Goal: Task Accomplishment & Management: Manage account settings

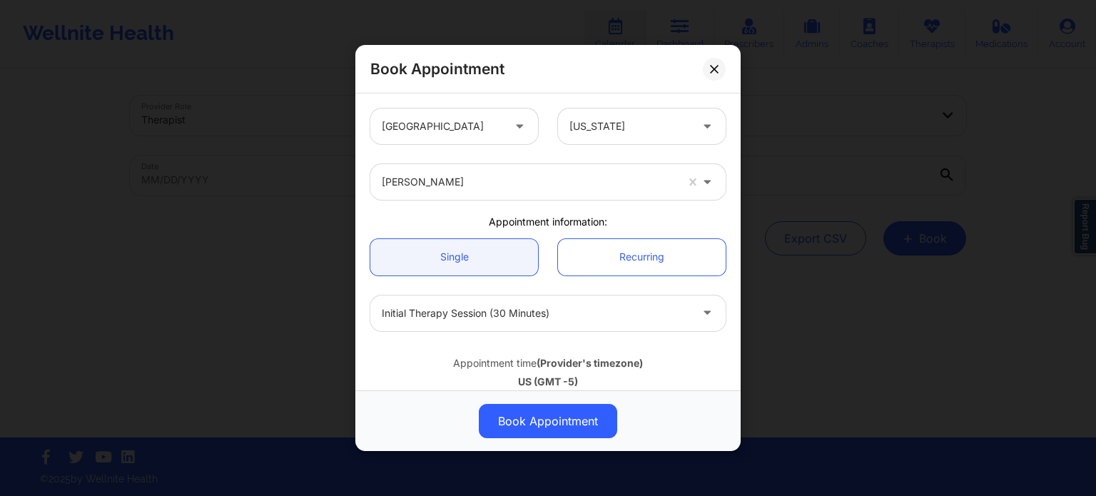
scroll to position [143, 0]
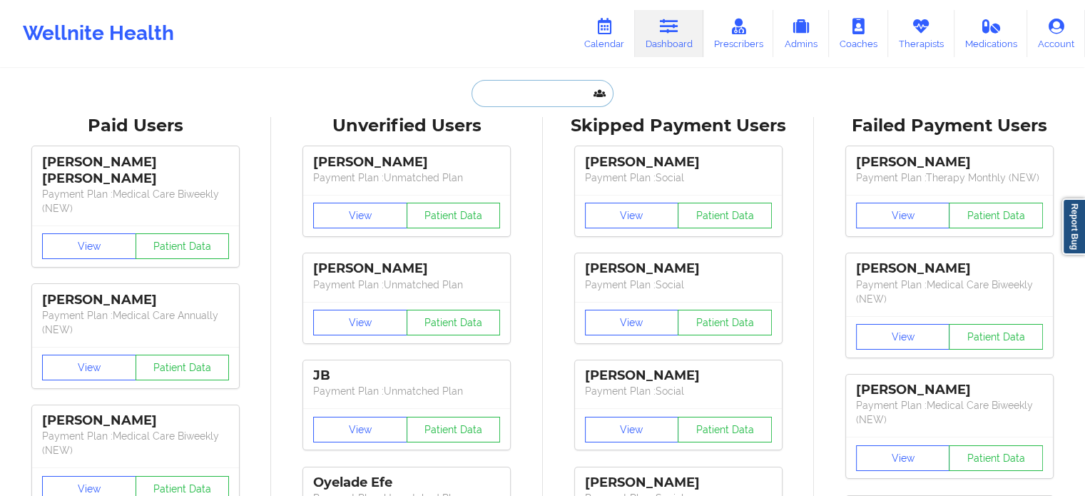
click at [517, 93] on input "text" at bounding box center [542, 93] width 141 height 27
paste input "[EMAIL_ADDRESS]"
type input "[EMAIL_ADDRESS]"
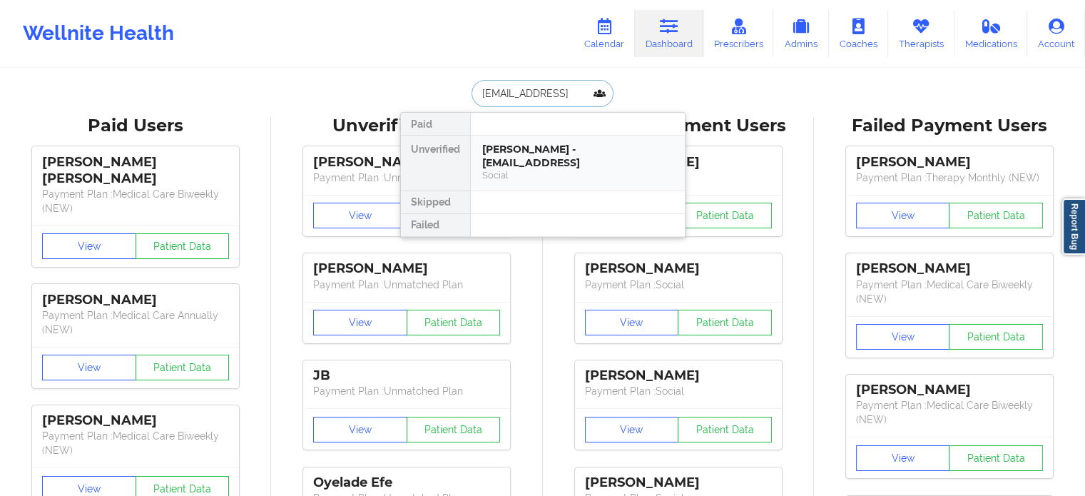
click at [522, 169] on div "Social" at bounding box center [577, 175] width 191 height 12
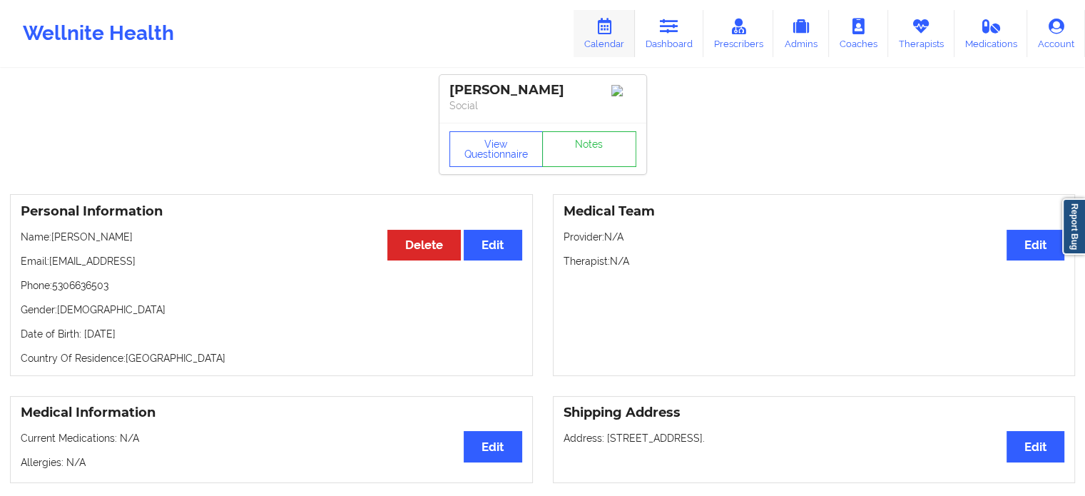
click at [599, 29] on icon at bounding box center [604, 27] width 19 height 16
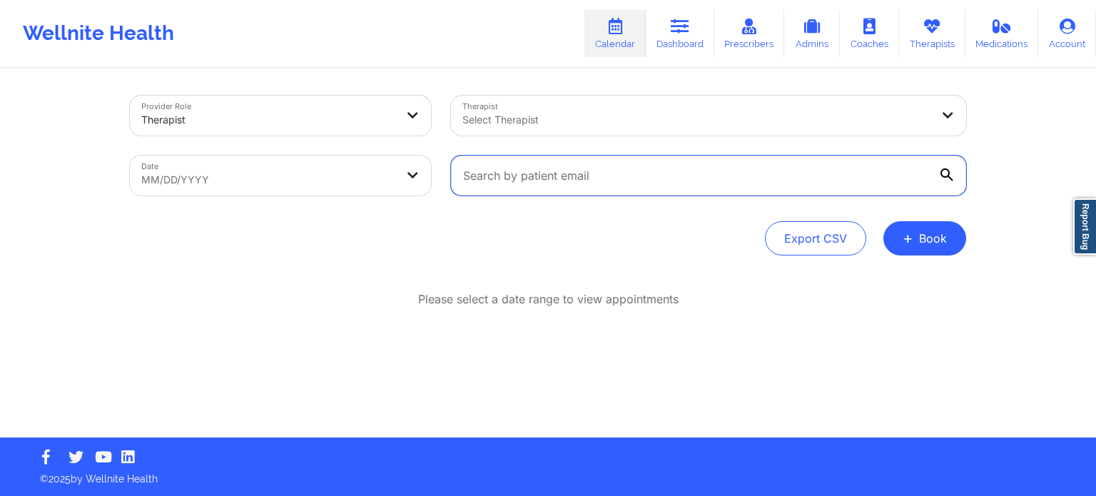
click at [547, 169] on input "text" at bounding box center [708, 176] width 515 height 40
paste input "[EMAIL_ADDRESS]"
type input "[EMAIL_ADDRESS]"
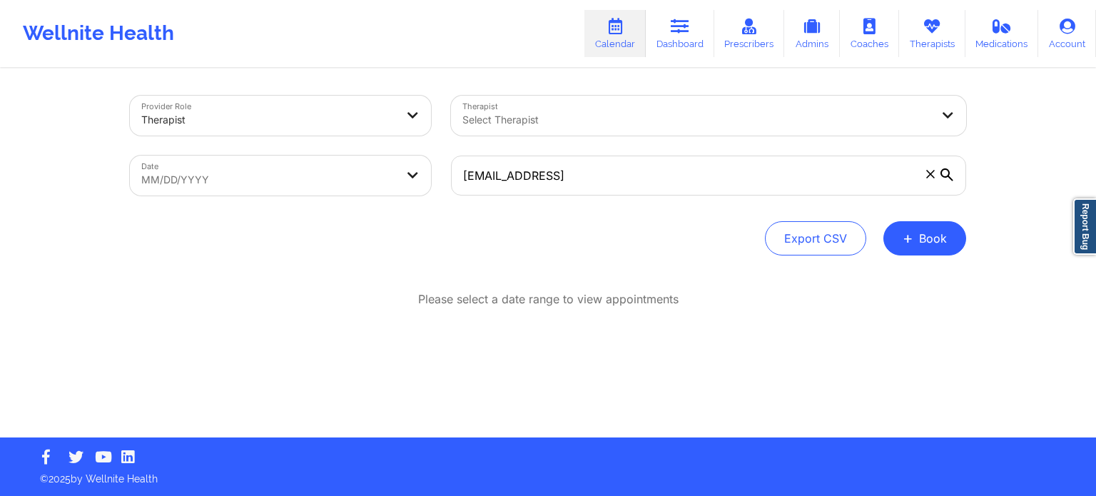
click at [573, 127] on div at bounding box center [696, 119] width 468 height 17
type input "faraz"
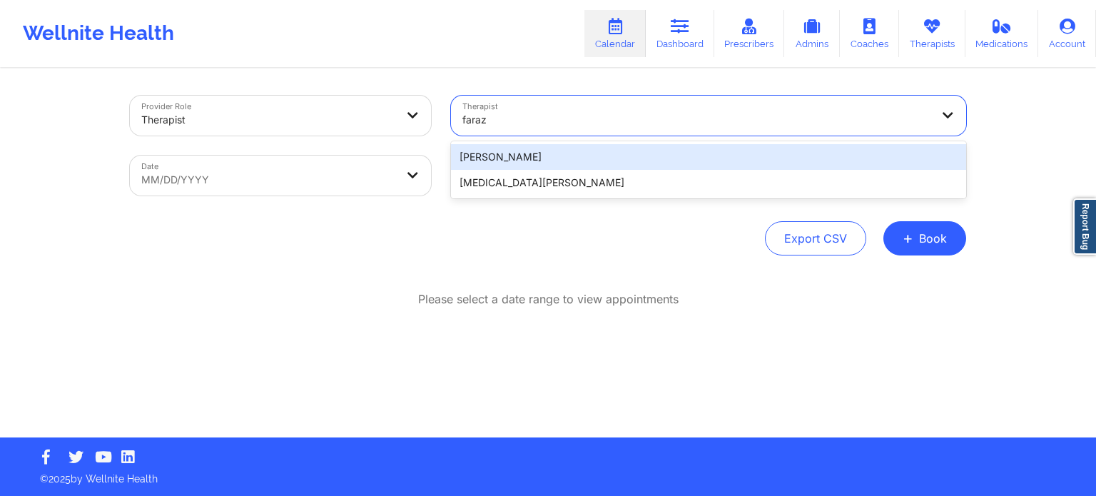
click at [559, 157] on div "[PERSON_NAME]" at bounding box center [708, 157] width 515 height 26
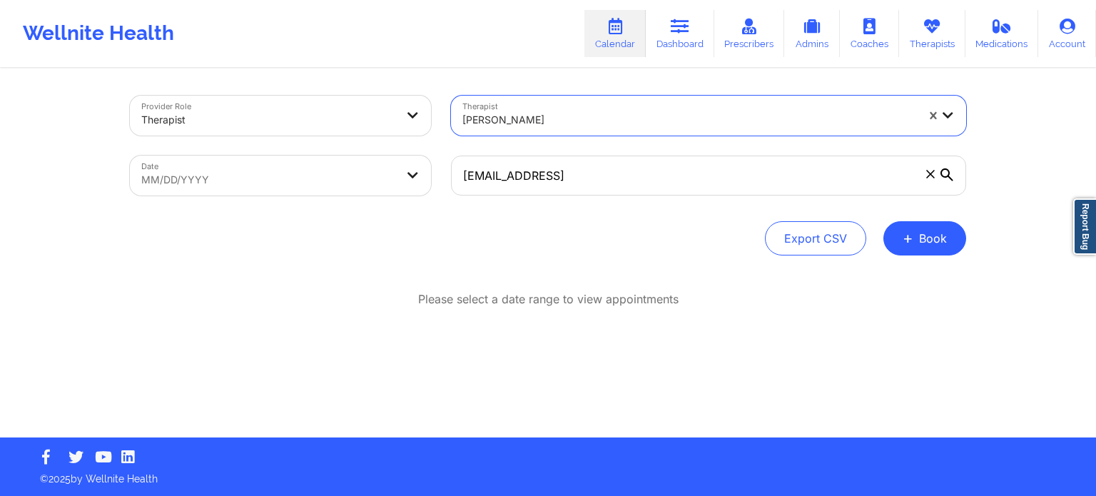
click at [297, 188] on body "Wellnite Health Calendar Dashboard Prescribers Admins Coaches Therapists Medica…" at bounding box center [548, 248] width 1096 height 496
select select "2025-8"
select select "2025-9"
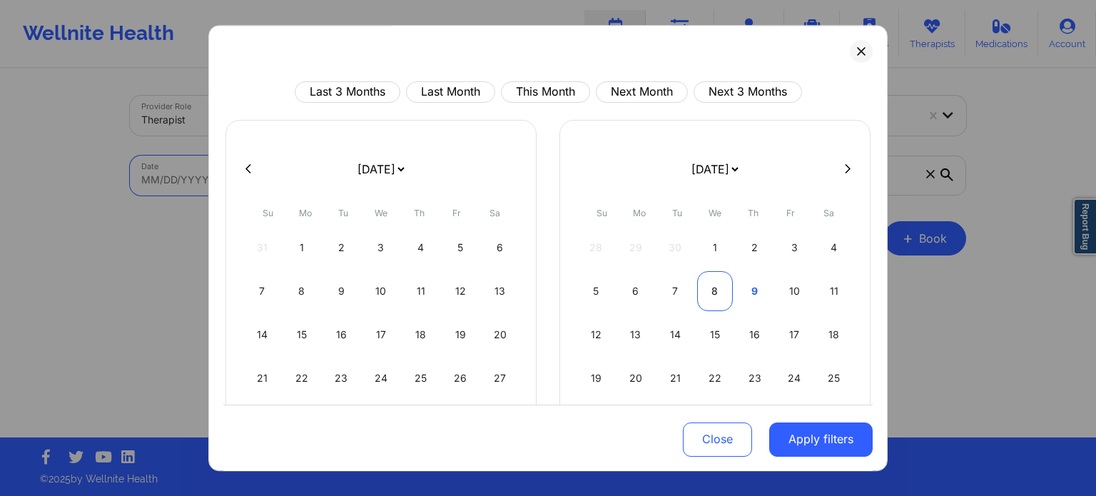
click at [723, 294] on div "8" at bounding box center [715, 291] width 36 height 40
select select "2025-9"
select select "2025-10"
select select "2025-9"
select select "2025-10"
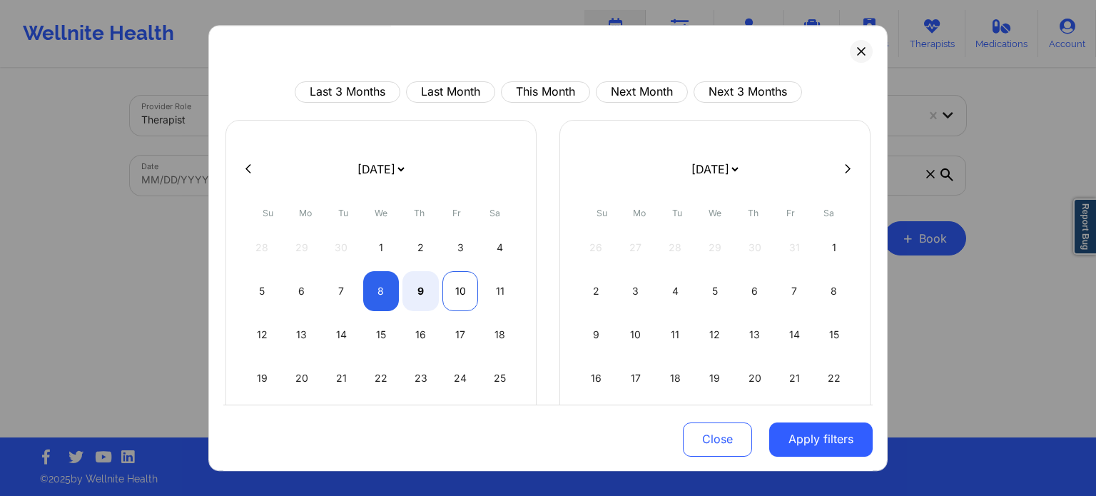
click at [455, 290] on div "10" at bounding box center [460, 291] width 36 height 40
select select "2025-9"
select select "2025-10"
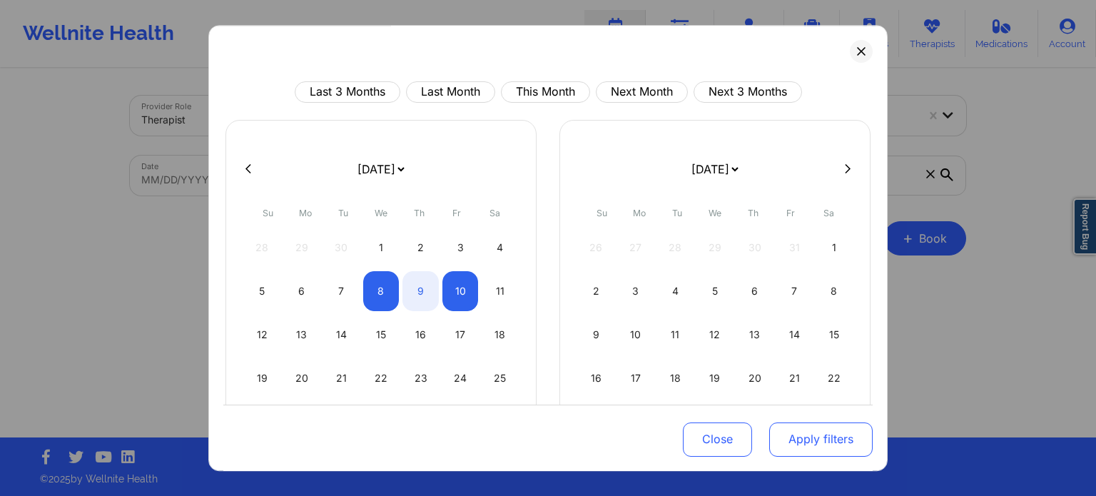
click at [811, 433] on button "Apply filters" at bounding box center [820, 439] width 103 height 34
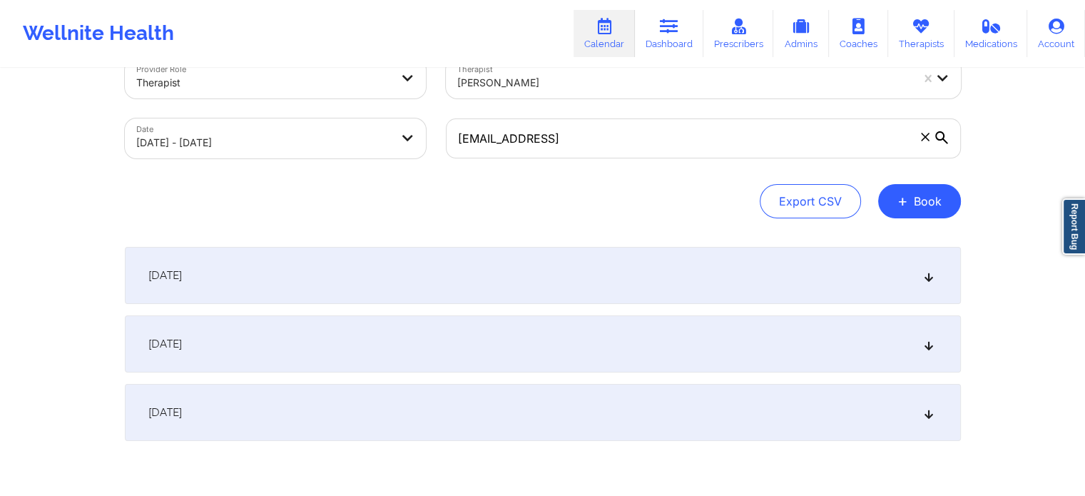
scroll to position [71, 0]
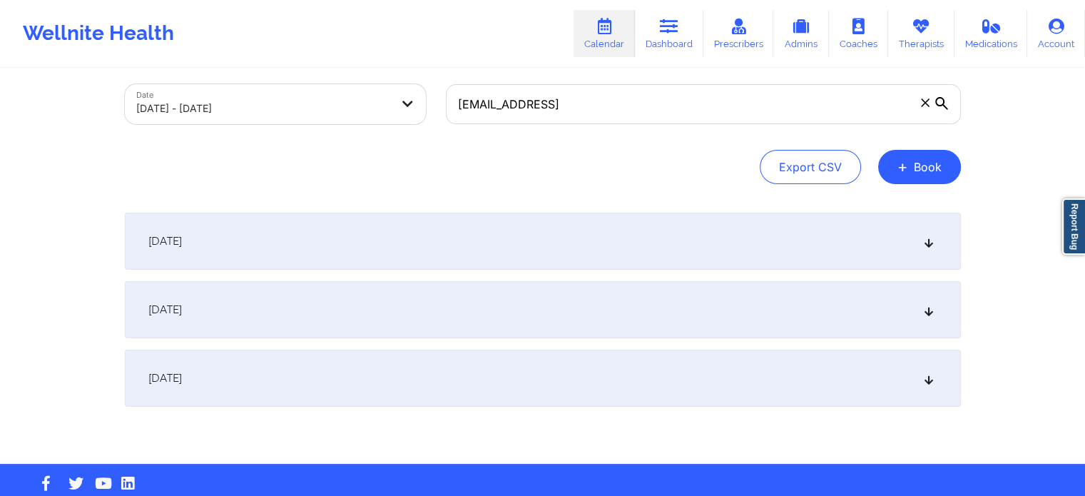
click at [250, 288] on div "[DATE]" at bounding box center [543, 309] width 836 height 57
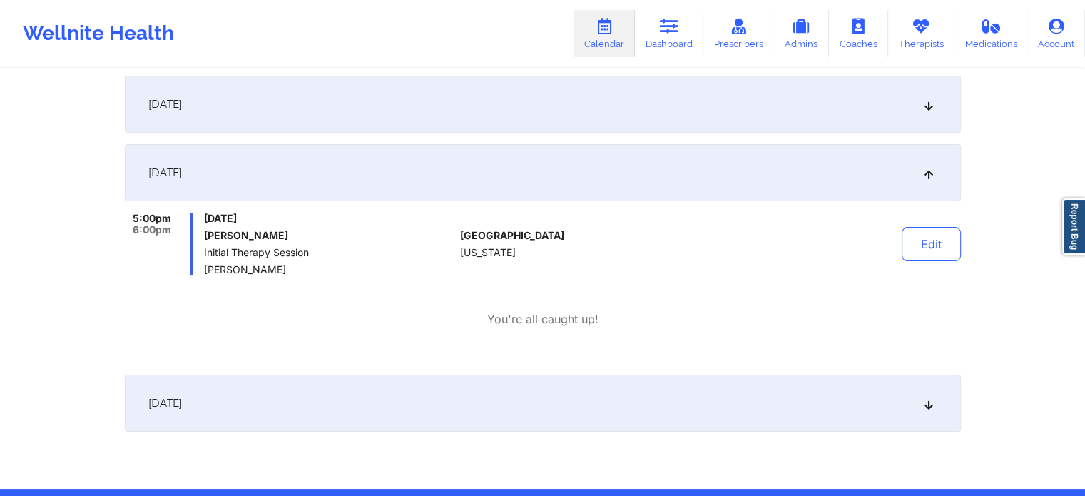
scroll to position [214, 0]
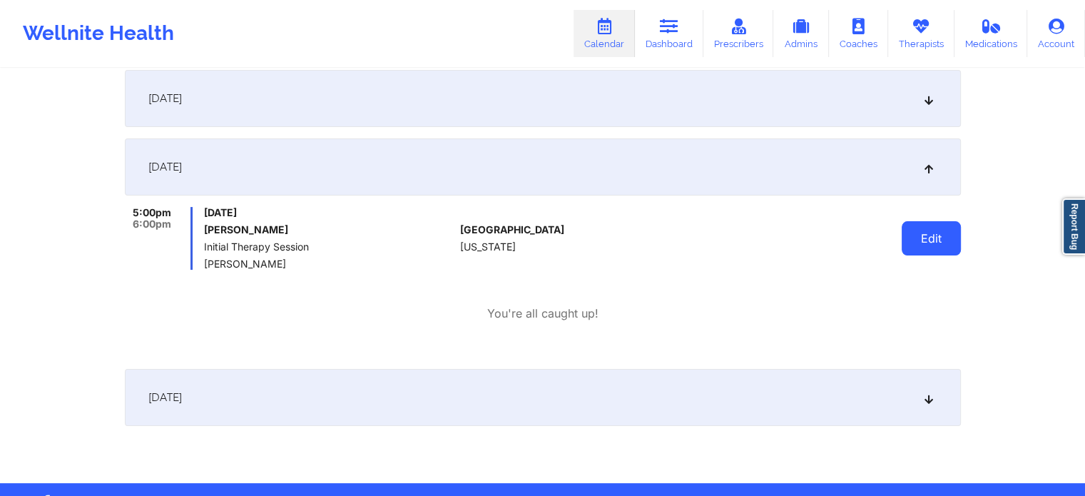
click at [931, 242] on button "Edit" at bounding box center [931, 238] width 59 height 34
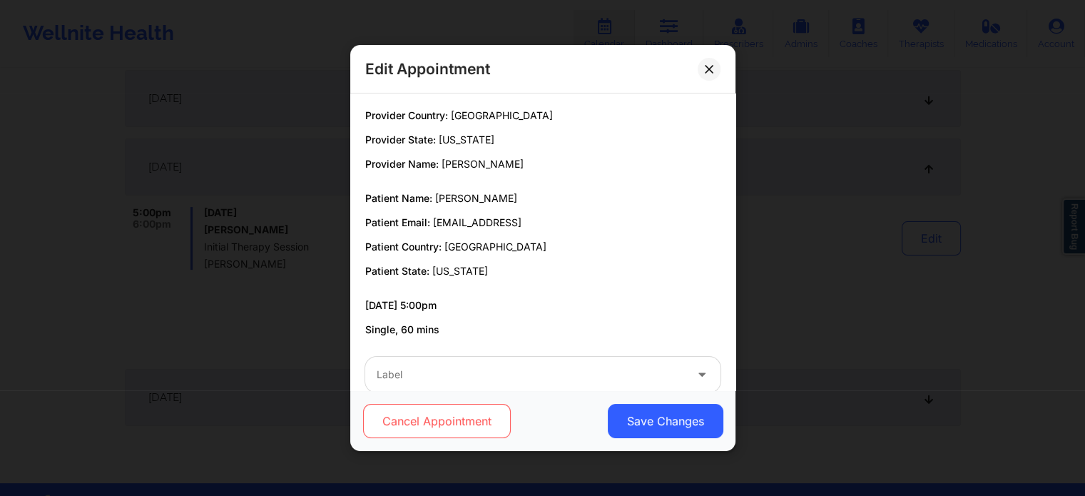
click at [460, 430] on button "Cancel Appointment" at bounding box center [437, 421] width 148 height 34
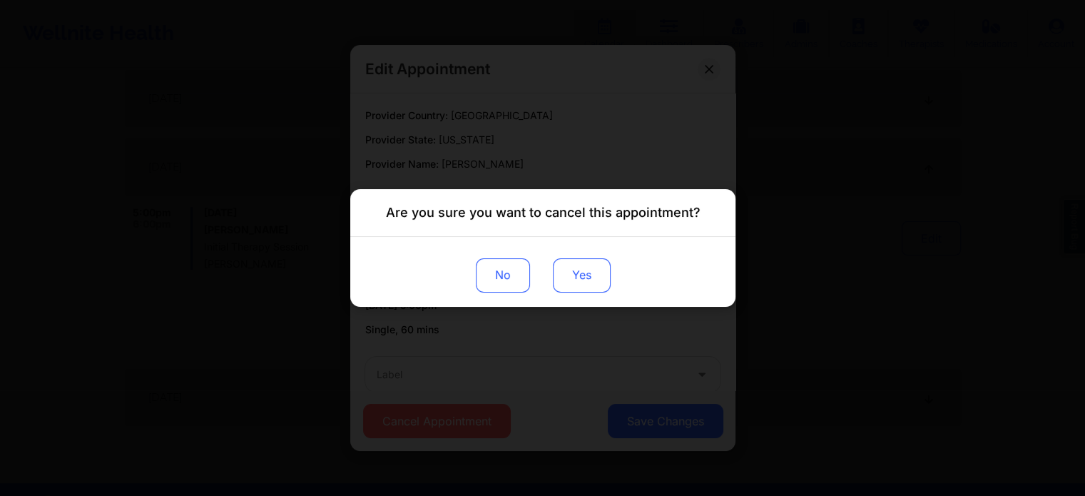
click at [590, 276] on button "Yes" at bounding box center [581, 275] width 58 height 34
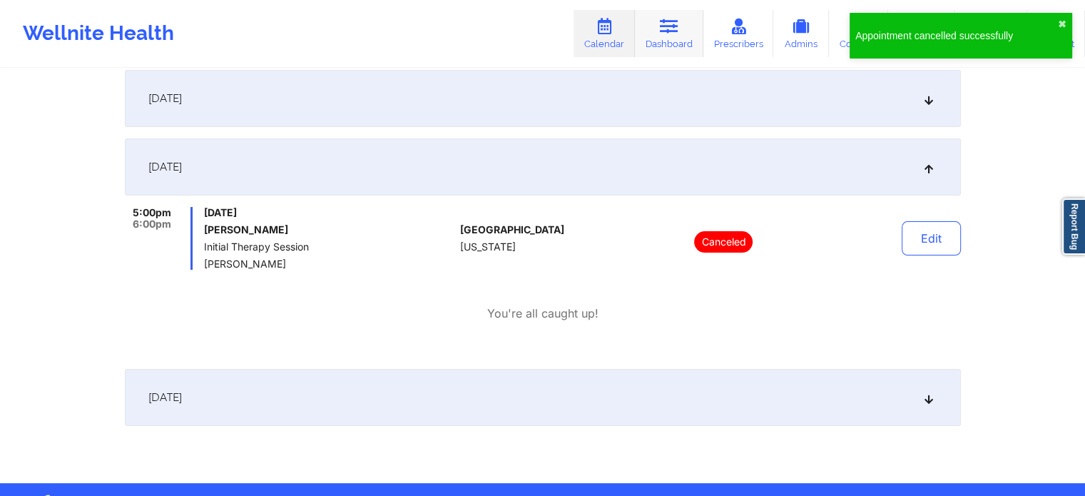
click at [661, 31] on link "Dashboard" at bounding box center [669, 33] width 69 height 47
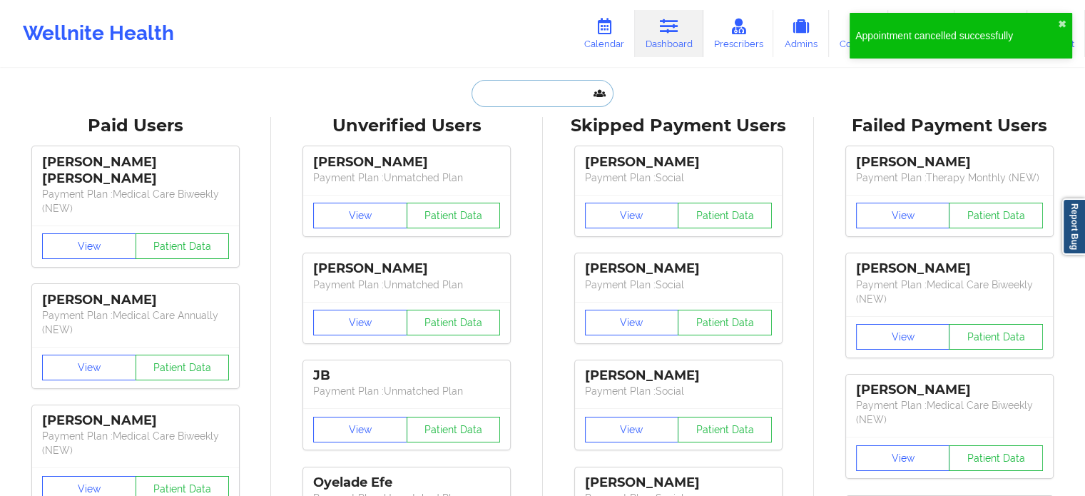
click at [538, 99] on input "text" at bounding box center [542, 93] width 141 height 27
paste input "[EMAIL_ADDRESS]"
type input "[EMAIL_ADDRESS]"
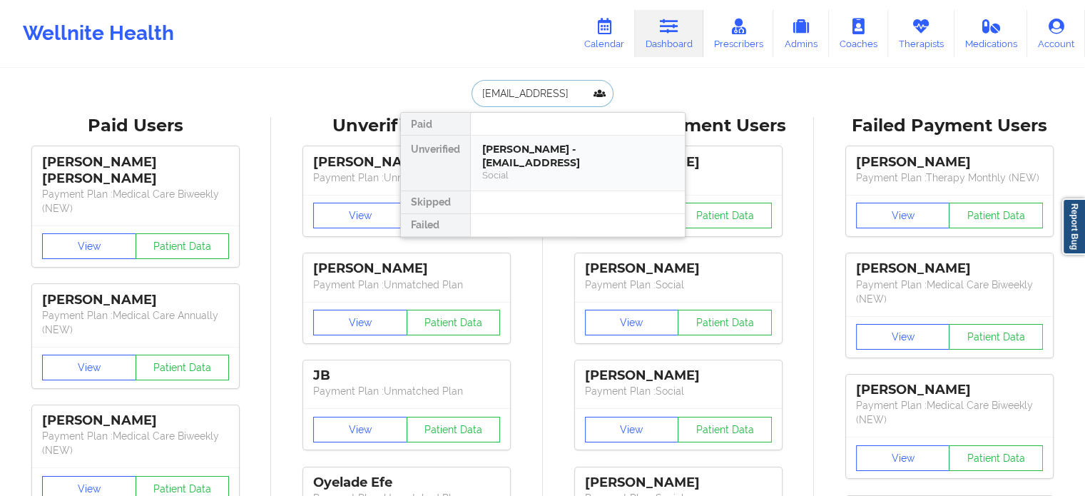
click at [533, 150] on div "[PERSON_NAME] - [EMAIL_ADDRESS]" at bounding box center [577, 156] width 191 height 26
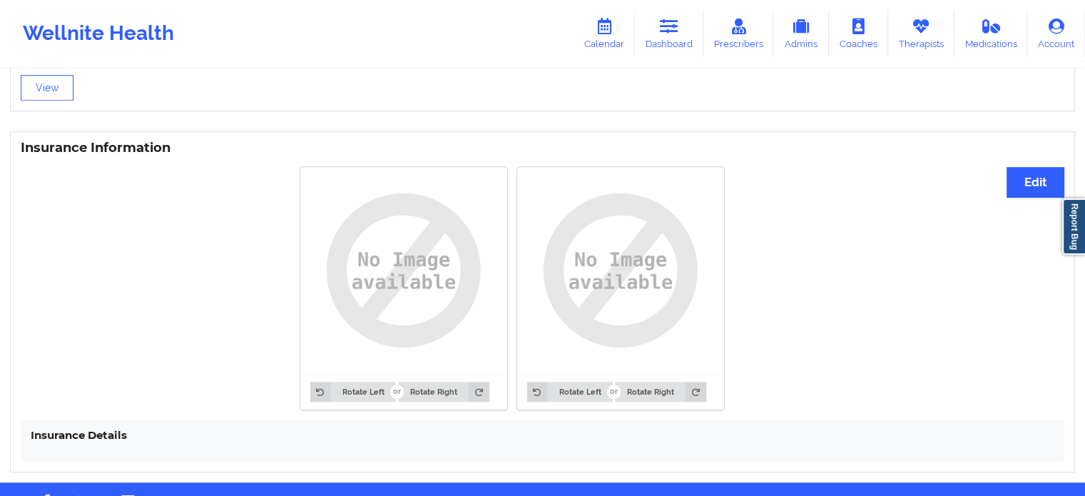
scroll to position [999, 0]
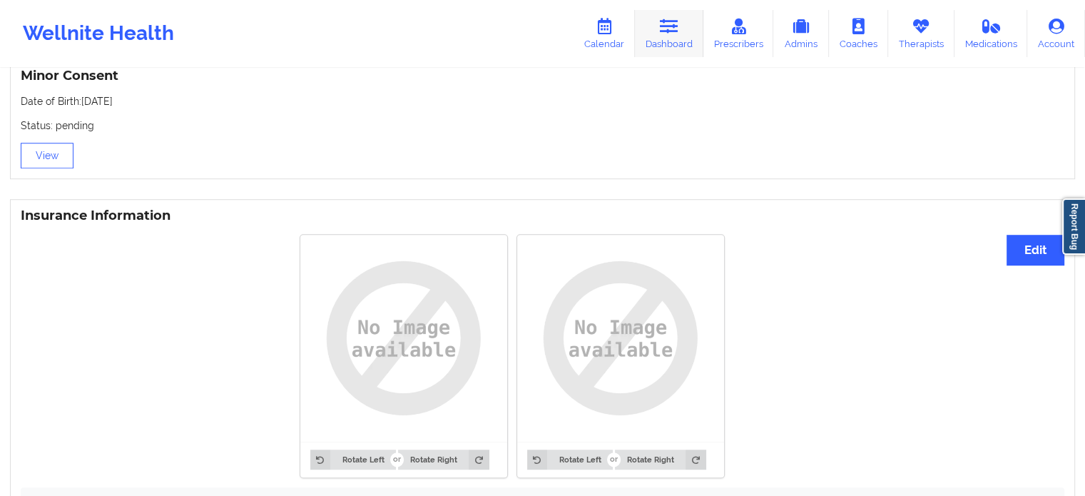
click at [667, 47] on link "Dashboard" at bounding box center [669, 33] width 69 height 47
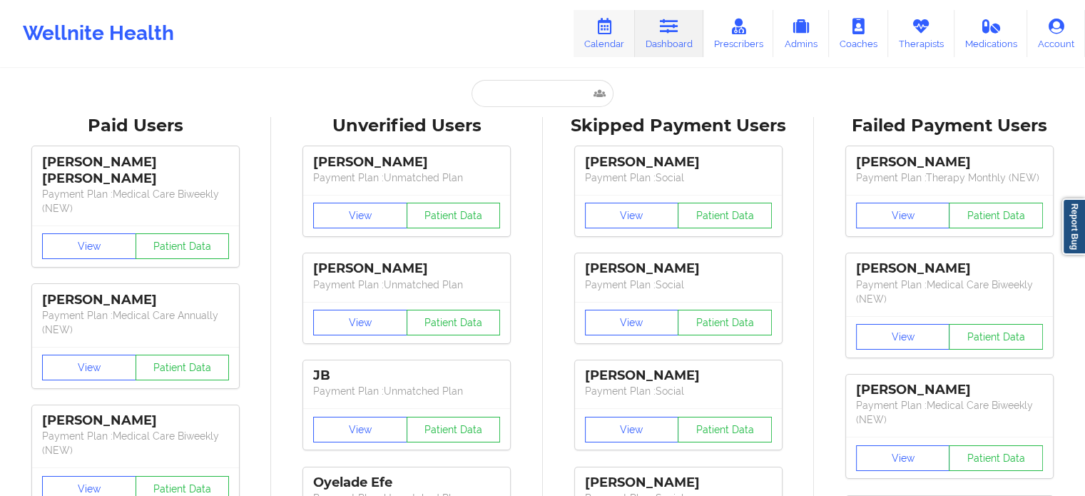
click at [614, 36] on link "Calendar" at bounding box center [604, 33] width 61 height 47
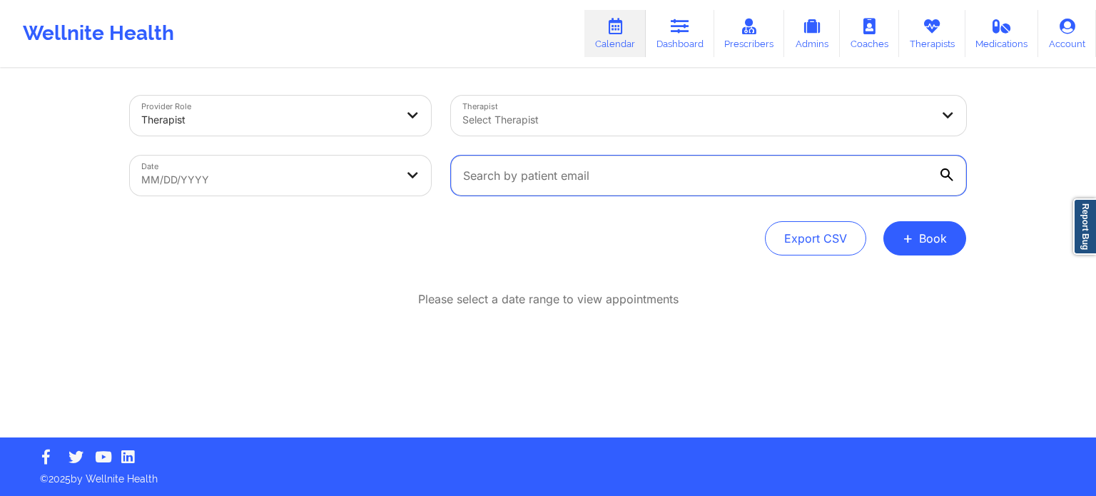
click at [633, 181] on input "text" at bounding box center [708, 176] width 515 height 40
paste input "[EMAIL_ADDRESS][DOMAIN_NAME]"
type input "[EMAIL_ADDRESS][DOMAIN_NAME]"
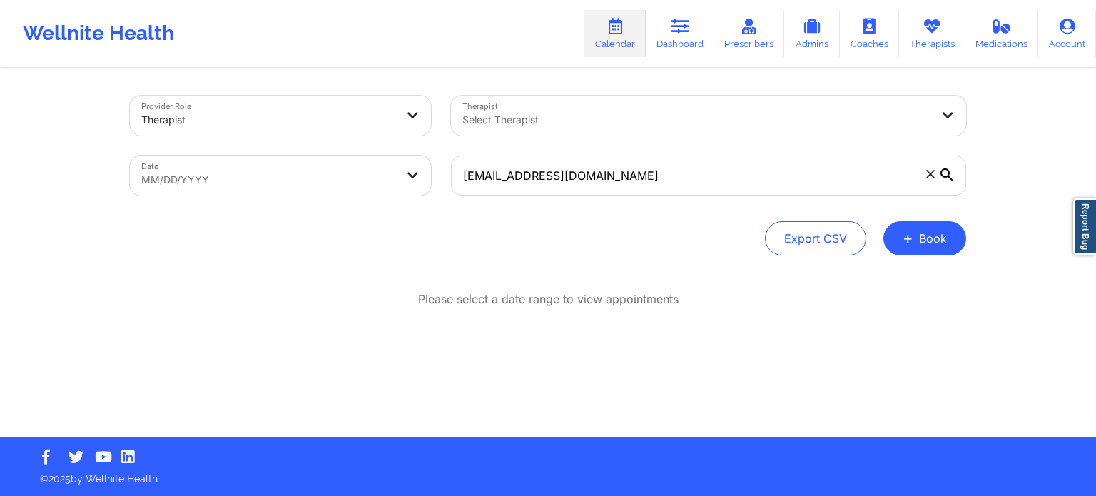
click at [484, 126] on div at bounding box center [696, 119] width 468 height 17
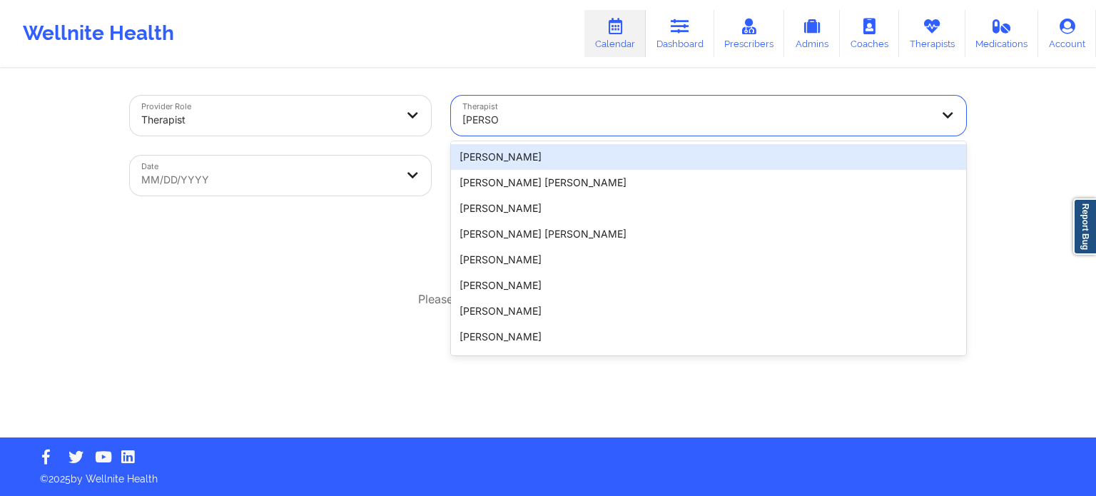
type input "[PERSON_NAME]"
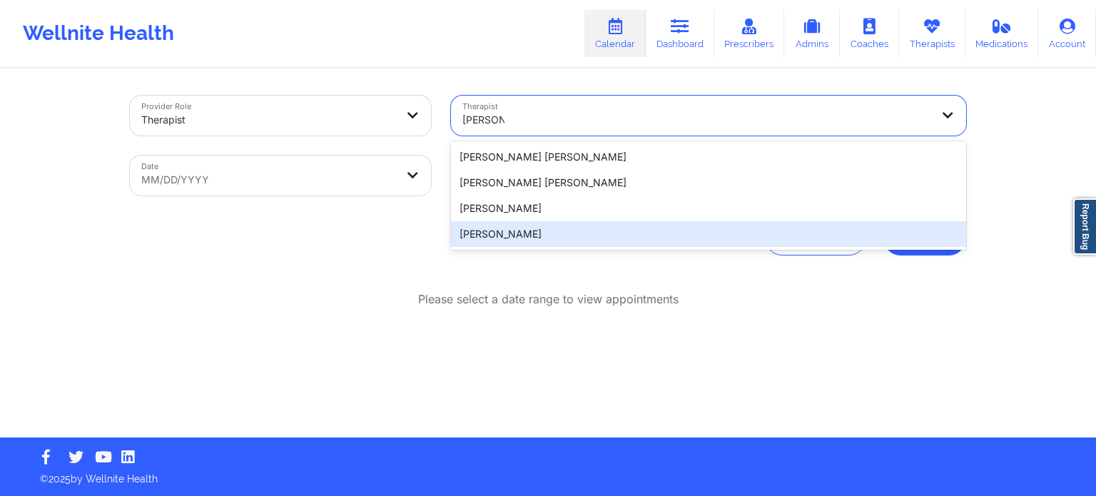
click at [517, 235] on div "[PERSON_NAME]" at bounding box center [708, 234] width 515 height 26
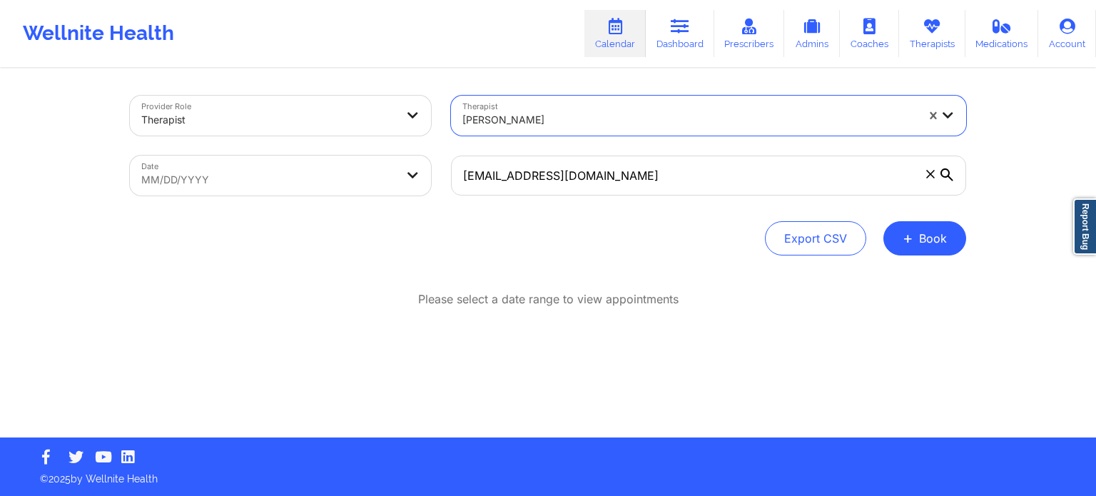
click at [356, 188] on body "Wellnite Health Calendar Dashboard Prescribers Admins Coaches Therapists Medica…" at bounding box center [548, 248] width 1096 height 496
select select "2025-8"
select select "2025-9"
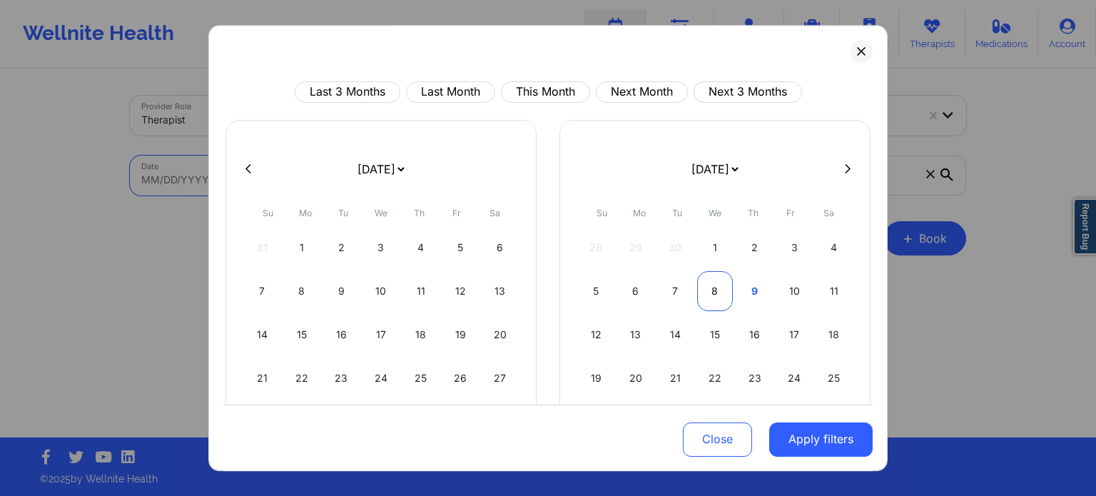
click at [709, 291] on div "8" at bounding box center [715, 291] width 36 height 40
select select "2025-9"
select select "2025-10"
click at [458, 293] on div "10" at bounding box center [460, 291] width 36 height 40
select select "2025-9"
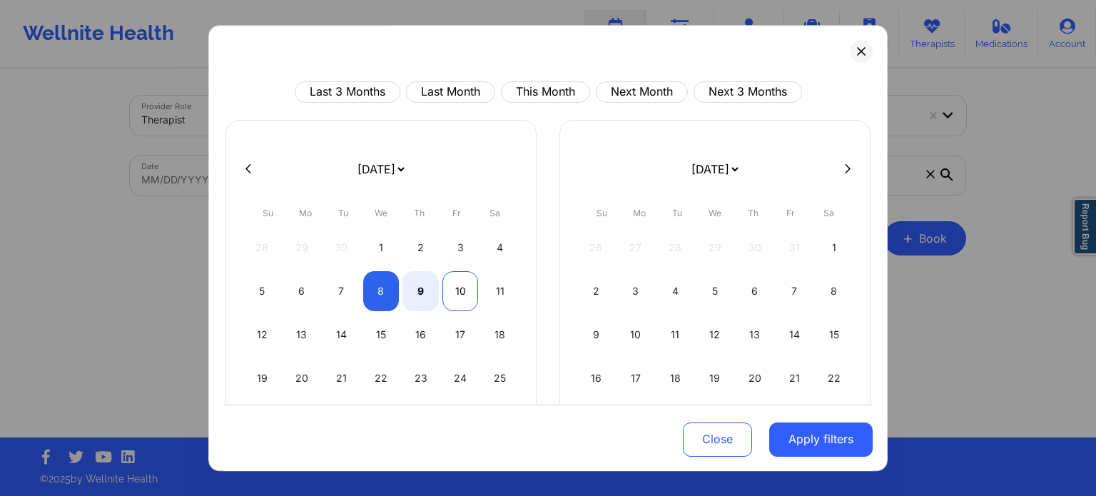
select select "2025-10"
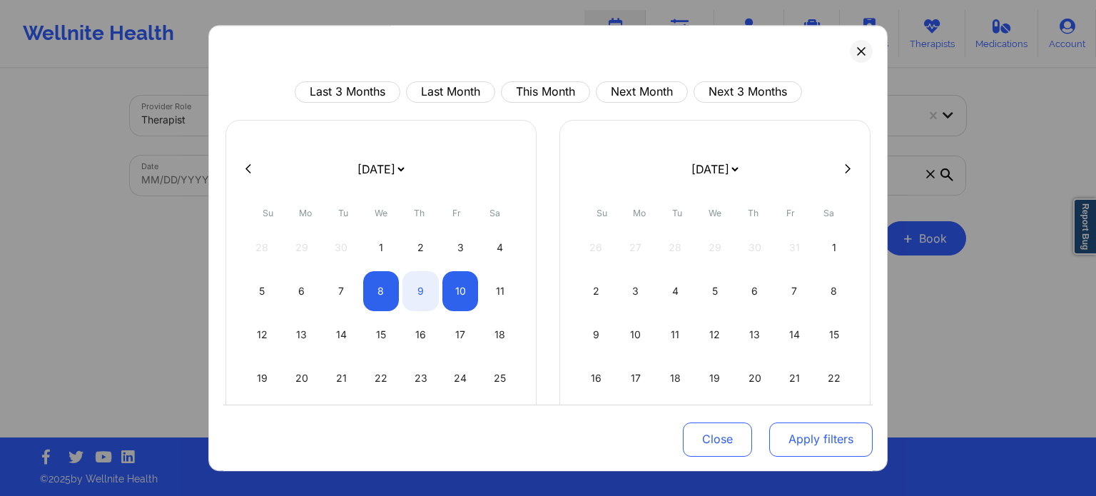
click at [837, 430] on button "Apply filters" at bounding box center [820, 439] width 103 height 34
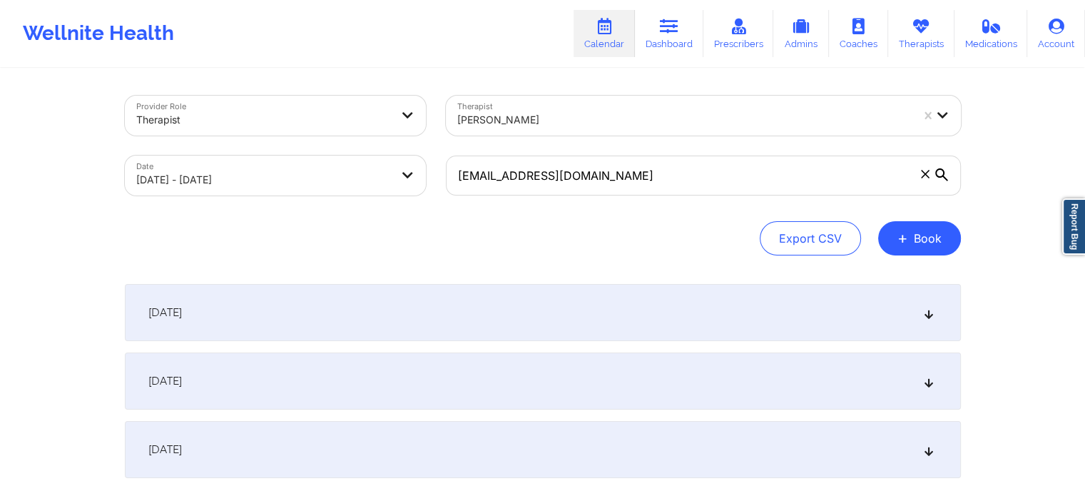
click at [258, 388] on div "[DATE]" at bounding box center [543, 381] width 836 height 57
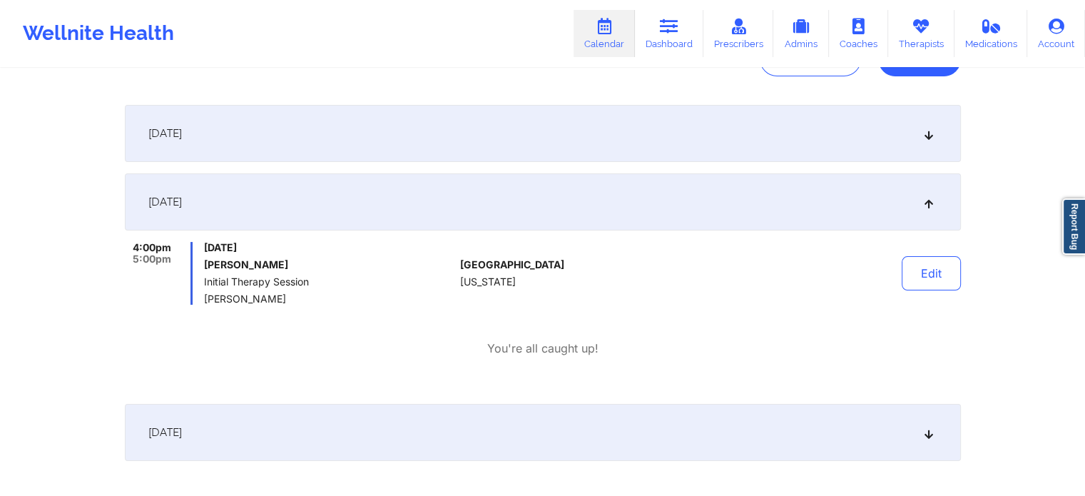
scroll to position [214, 0]
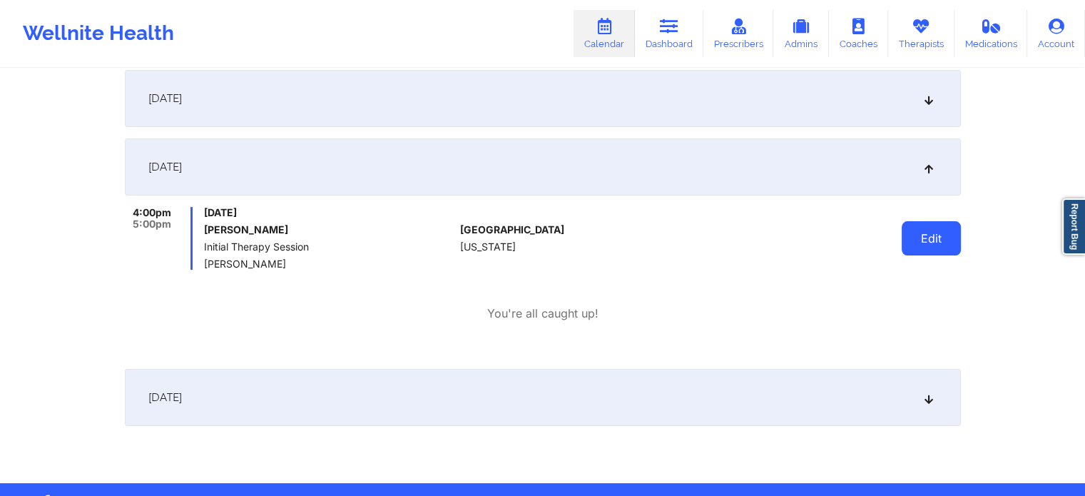
click at [933, 246] on button "Edit" at bounding box center [931, 238] width 59 height 34
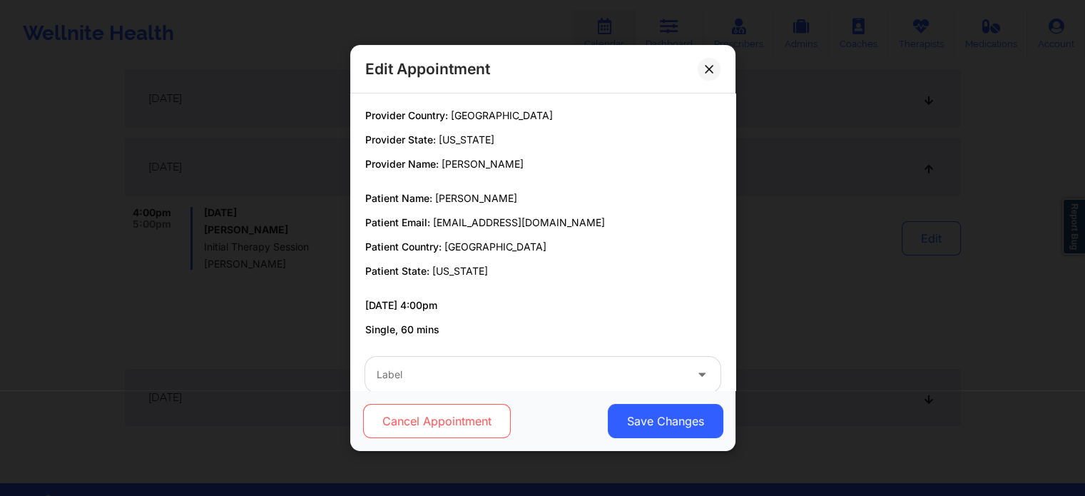
click at [442, 415] on button "Cancel Appointment" at bounding box center [437, 421] width 148 height 34
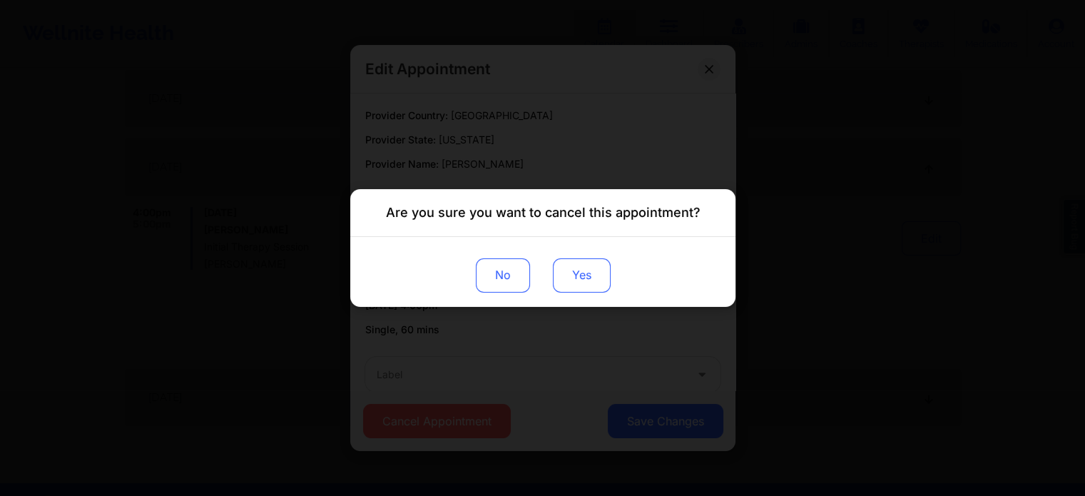
click at [582, 270] on button "Yes" at bounding box center [581, 275] width 58 height 34
